Goal: Find specific page/section: Find specific page/section

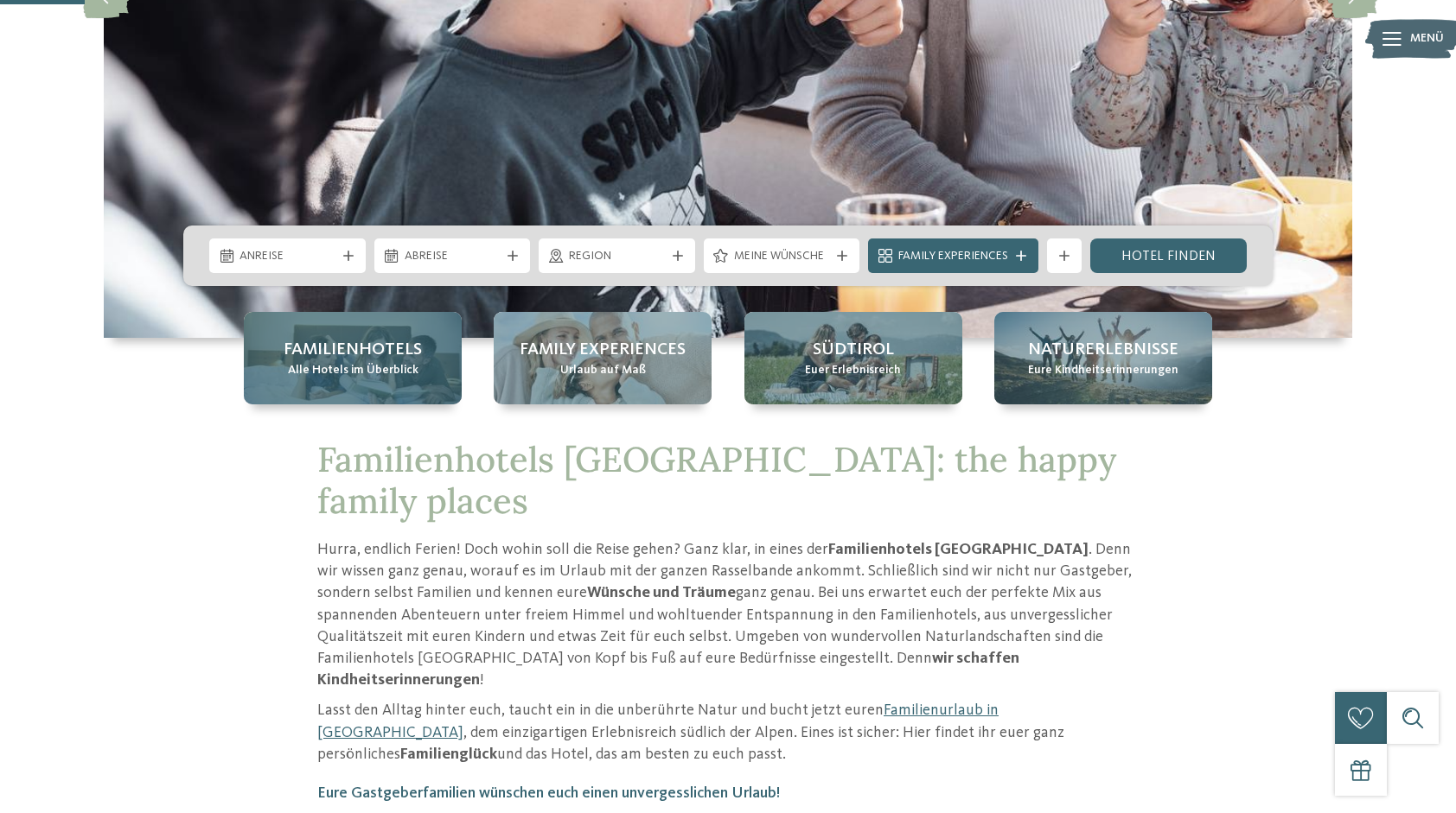
click at [329, 370] on span "Alle Hotels im Überblick" at bounding box center [353, 371] width 130 height 17
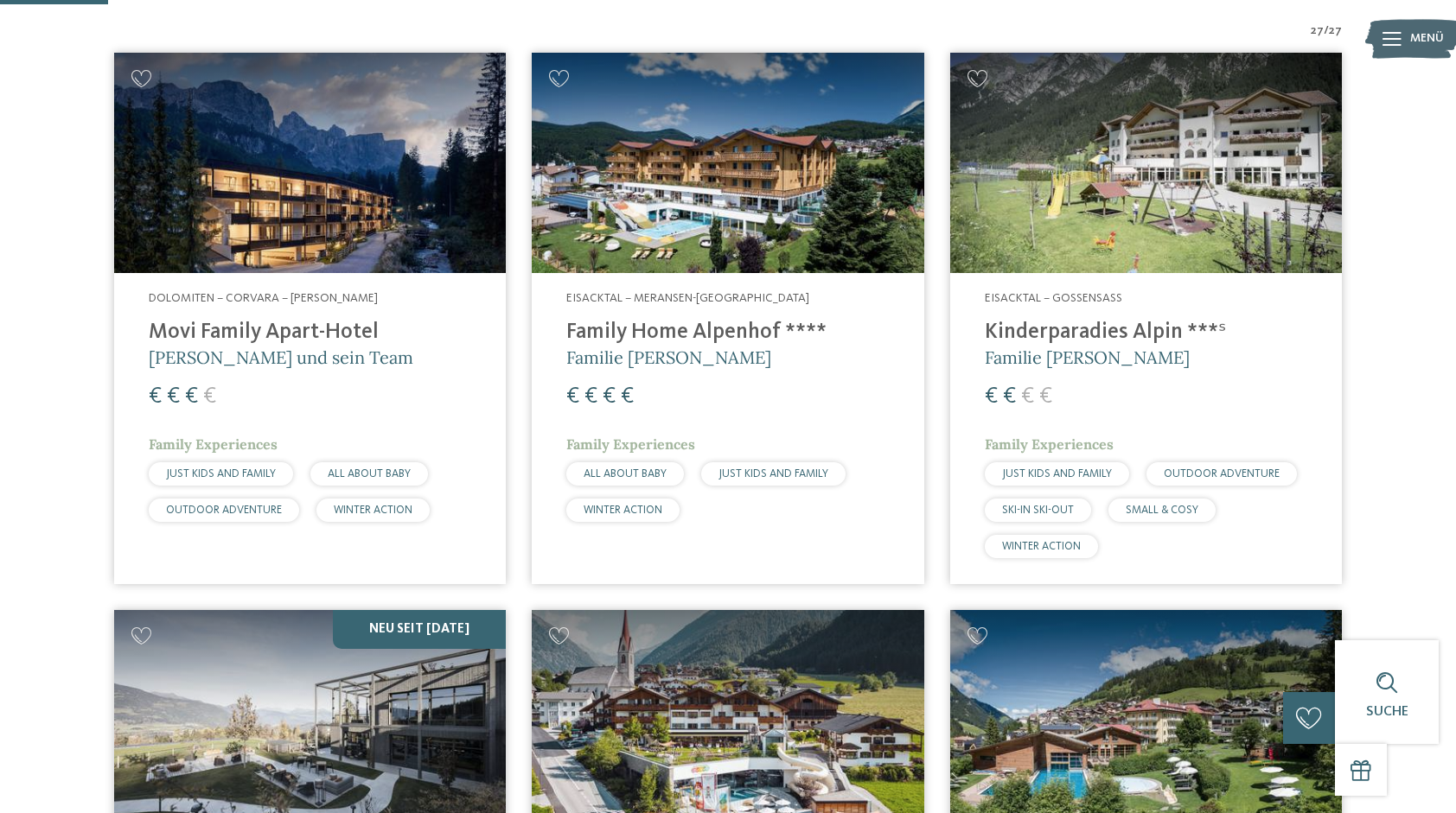
scroll to position [518, 0]
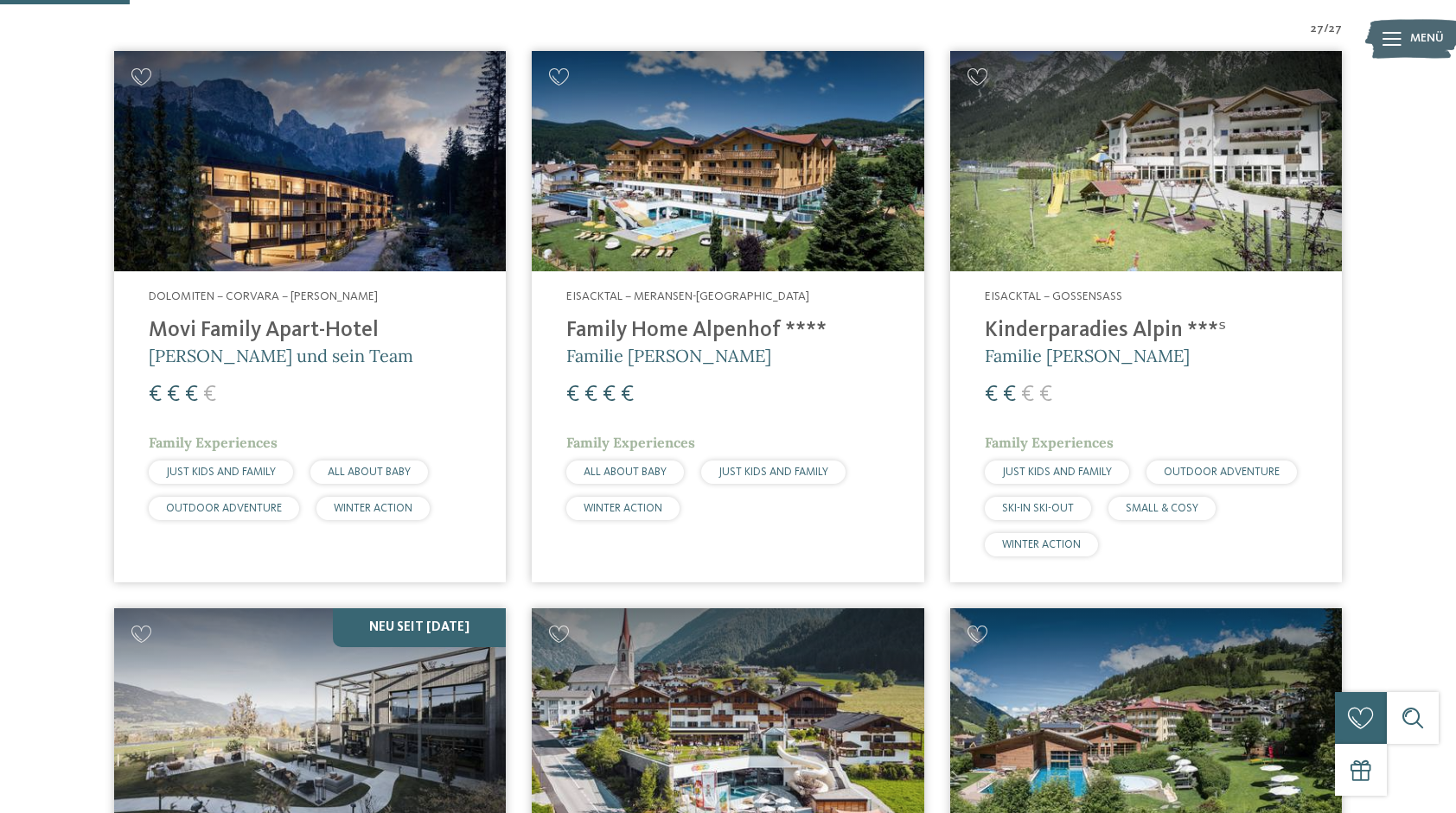
click at [717, 197] on img at bounding box center [727, 161] width 391 height 220
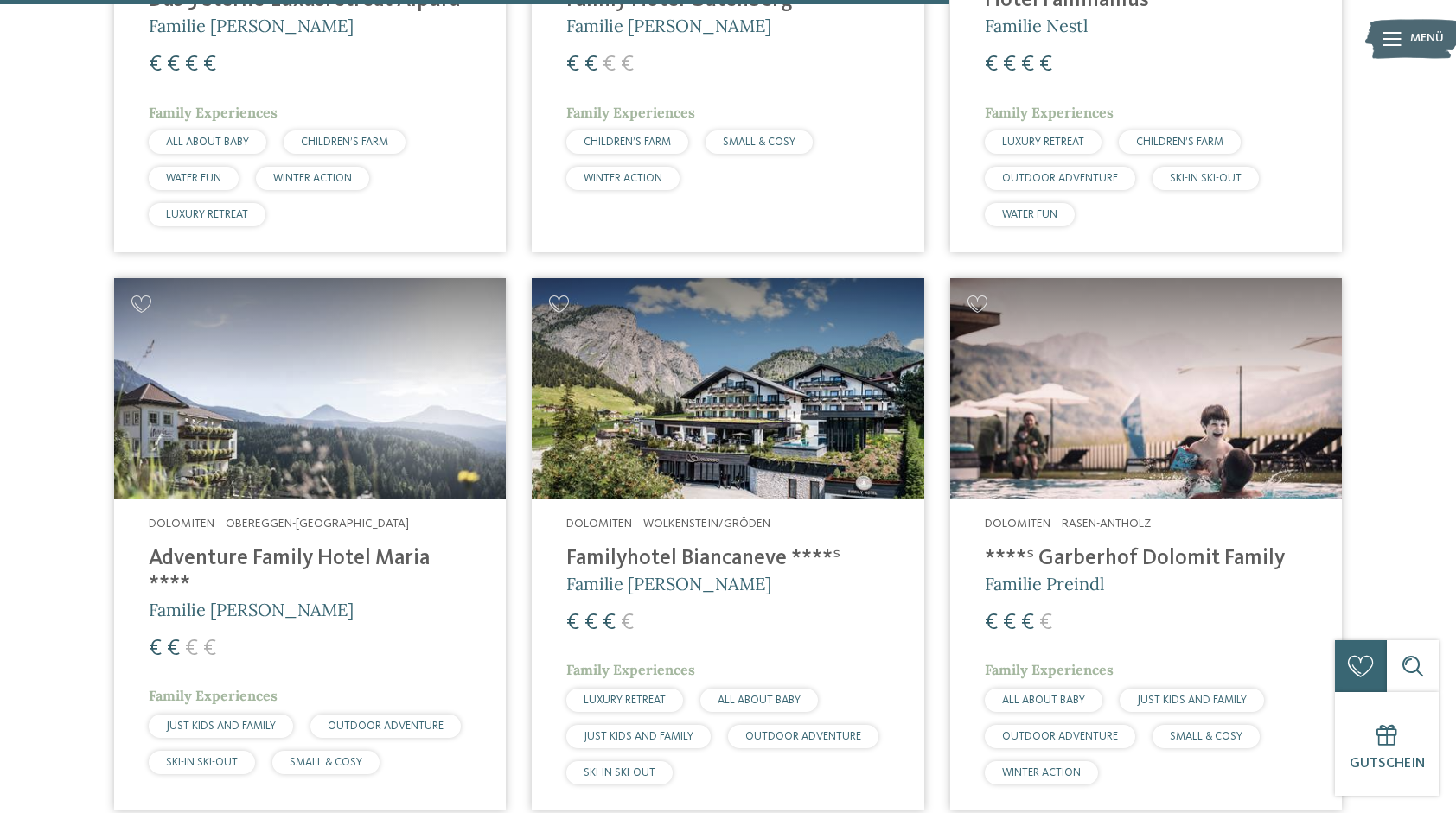
scroll to position [3803, 0]
